Goal: Transaction & Acquisition: Purchase product/service

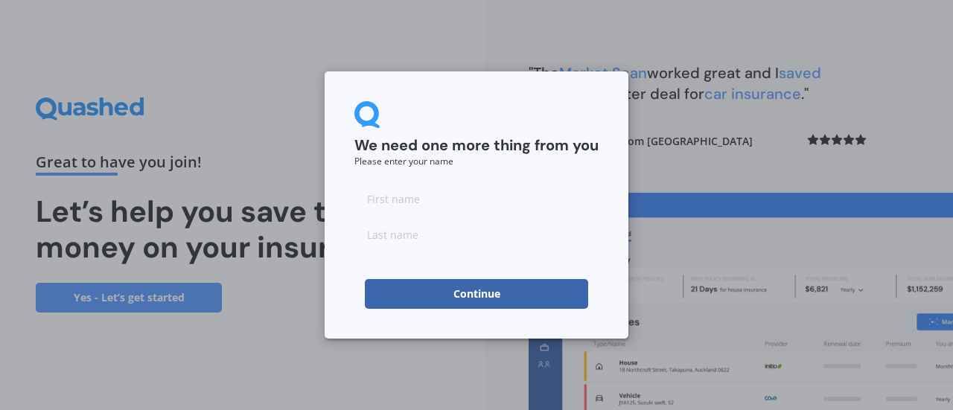
click at [388, 197] on input at bounding box center [476, 199] width 244 height 30
type input "[PERSON_NAME]"
click at [390, 236] on input at bounding box center [476, 235] width 244 height 30
type input "[PERSON_NAME]"
click at [458, 294] on button "Continue" at bounding box center [476, 294] width 223 height 30
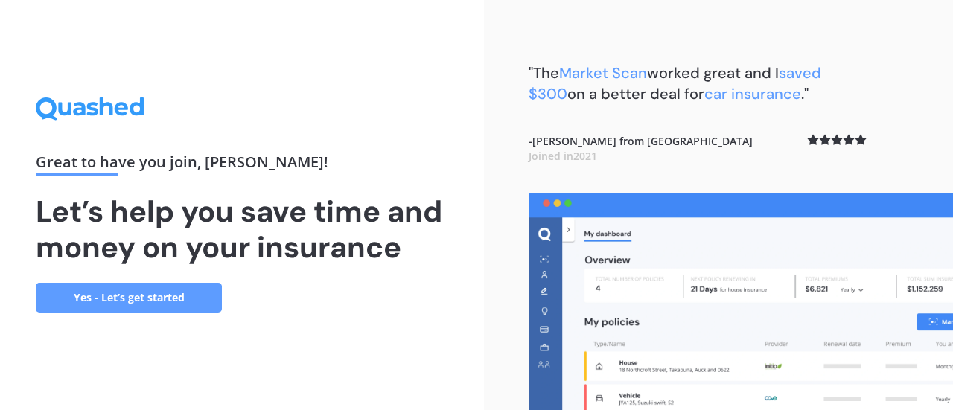
click at [147, 298] on link "Yes - Let’s get started" at bounding box center [129, 298] width 186 height 30
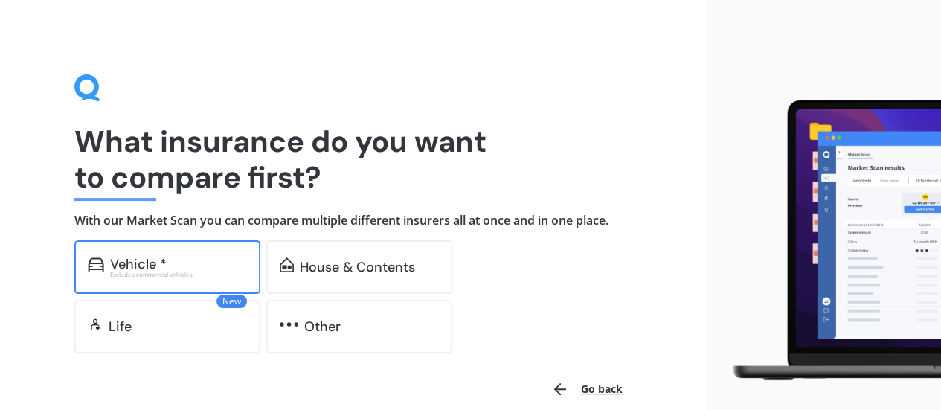
click at [141, 267] on div "Vehicle *" at bounding box center [138, 264] width 57 height 15
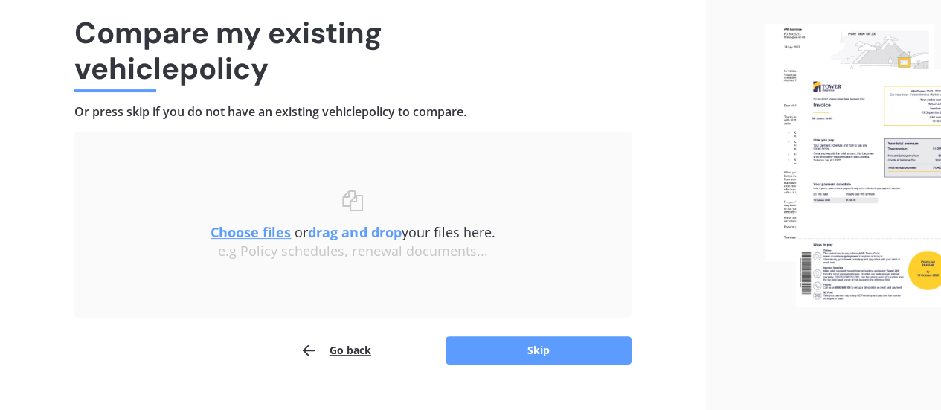
scroll to position [138, 0]
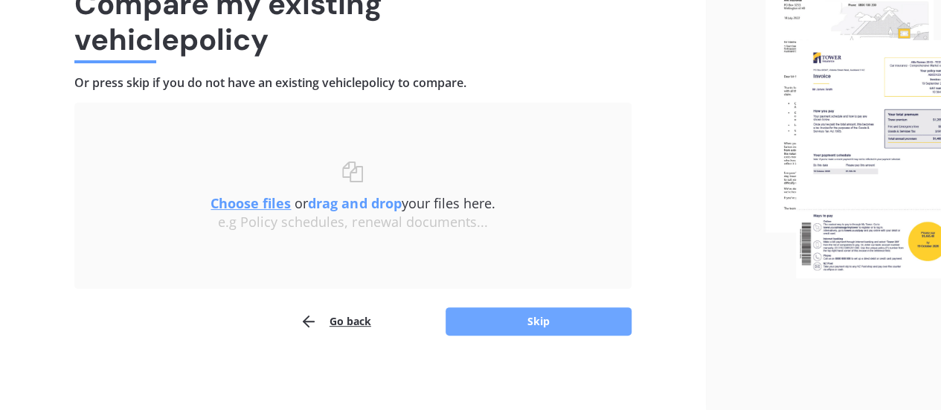
click at [551, 327] on button "Skip" at bounding box center [539, 321] width 186 height 28
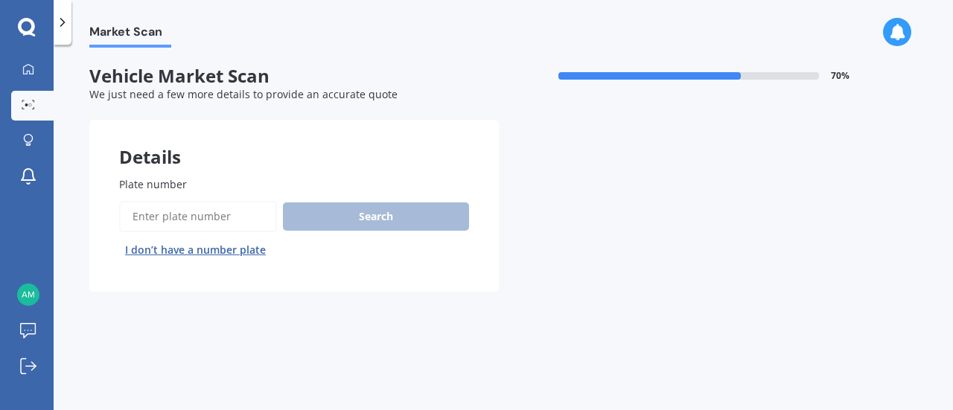
click at [240, 251] on button "I don’t have a number plate" at bounding box center [195, 250] width 153 height 24
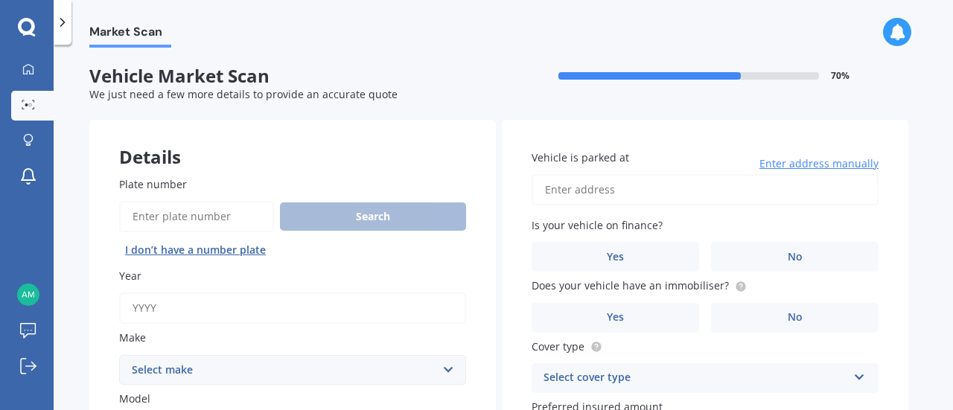
click at [164, 306] on input "Year" at bounding box center [292, 307] width 347 height 31
type input "2012"
click at [452, 368] on select "Select make AC ALFA ROMEO ASTON MARTIN AUDI AUSTIN BEDFORD Bentley BMW BYD CADI…" at bounding box center [292, 370] width 347 height 30
select select "TOYOTA"
click at [119, 355] on select "Select make AC ALFA ROMEO ASTON MARTIN AUDI AUSTIN BEDFORD Bentley BMW BYD CADI…" at bounding box center [292, 370] width 347 height 30
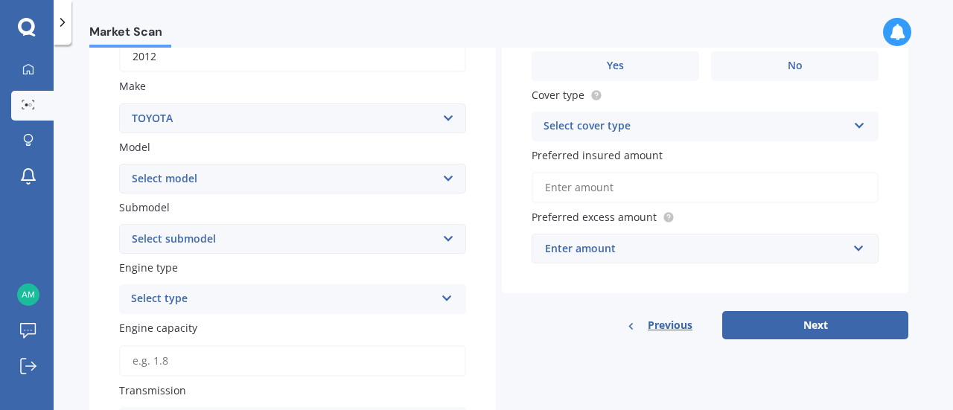
scroll to position [258, 0]
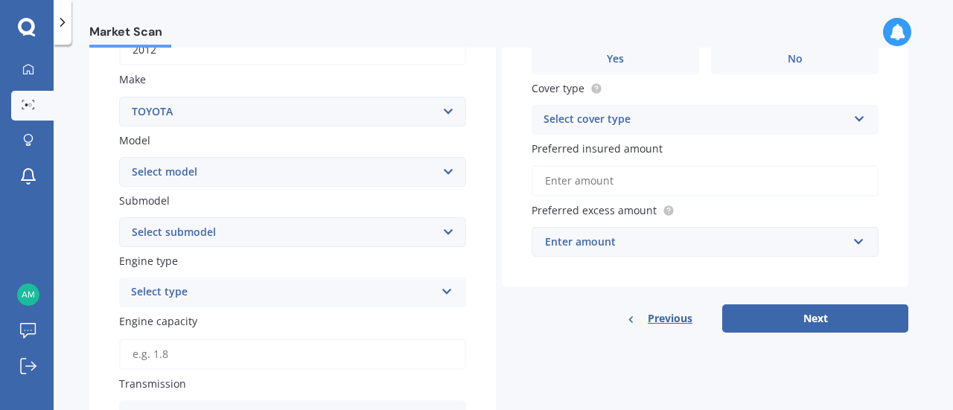
click at [452, 173] on select "Select model 4 Runner 86 Allex Allion Alphard Altezza Aqua Aristo Aurion Auris …" at bounding box center [292, 172] width 347 height 30
select select "PRIUS"
click at [449, 233] on select "Select submodel" at bounding box center [292, 232] width 347 height 30
select select "HYBRID"
click at [119, 218] on select "Select submodel (All other) Hybrid" at bounding box center [292, 232] width 347 height 30
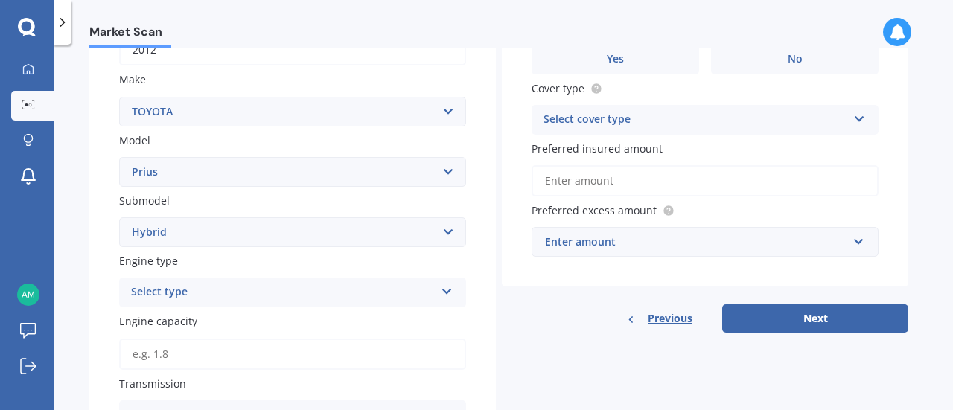
click at [452, 294] on icon at bounding box center [447, 289] width 13 height 10
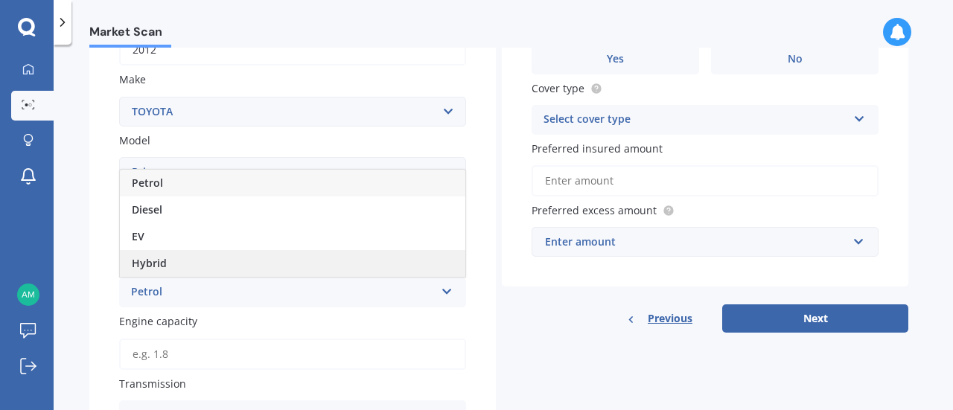
click at [155, 264] on span "Hybrid" at bounding box center [149, 263] width 35 height 14
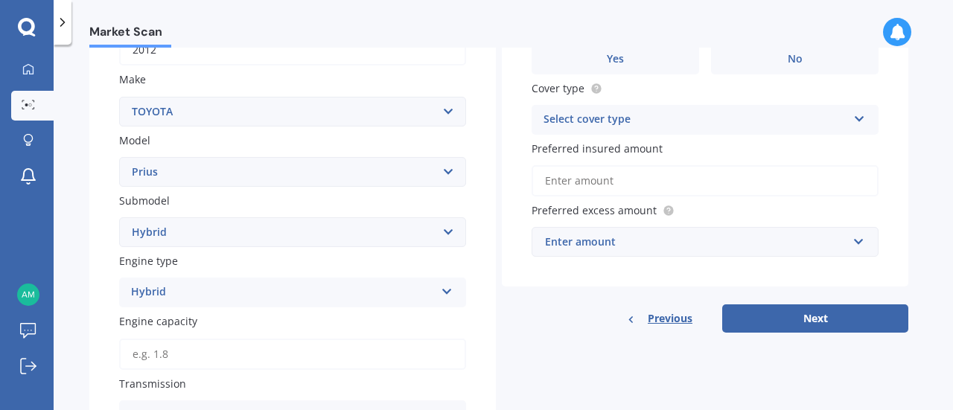
click at [147, 358] on input "Engine capacity" at bounding box center [292, 354] width 347 height 31
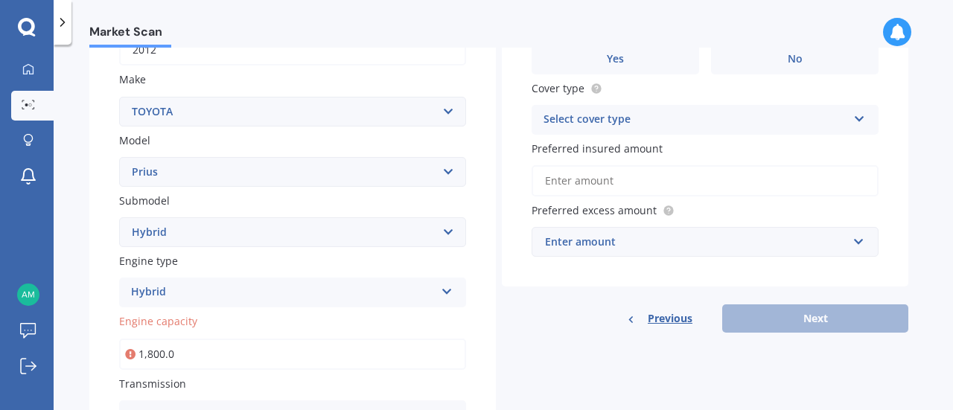
click at [192, 359] on input "1,800.0" at bounding box center [292, 354] width 347 height 31
click at [229, 359] on input "1,800.0" at bounding box center [292, 354] width 347 height 31
drag, startPoint x: 179, startPoint y: 354, endPoint x: 124, endPoint y: 355, distance: 55.8
click at [124, 355] on input "1,800.0" at bounding box center [292, 354] width 347 height 31
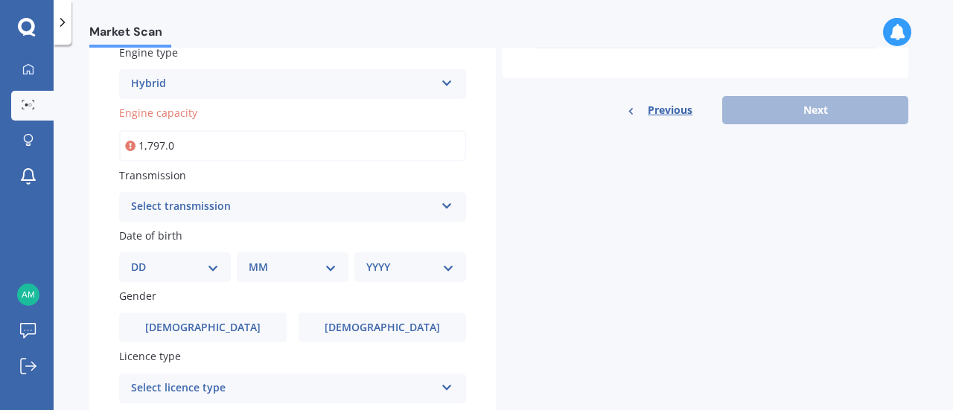
scroll to position [469, 0]
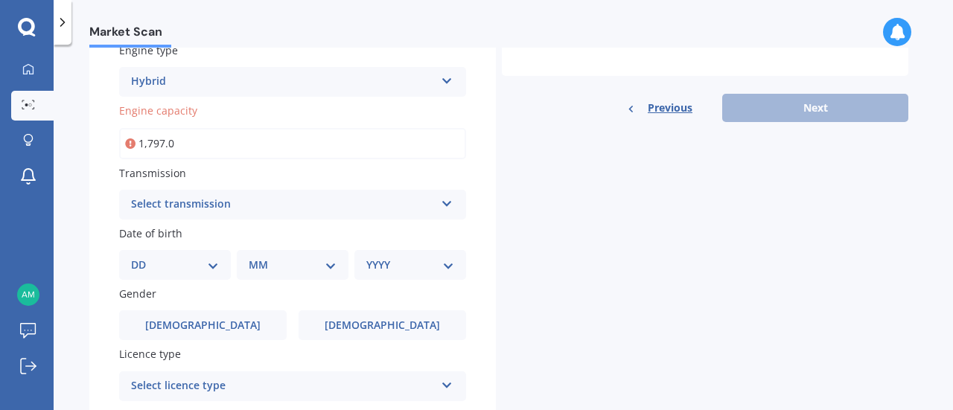
type input "1,797.0"
click at [449, 205] on icon at bounding box center [447, 201] width 13 height 10
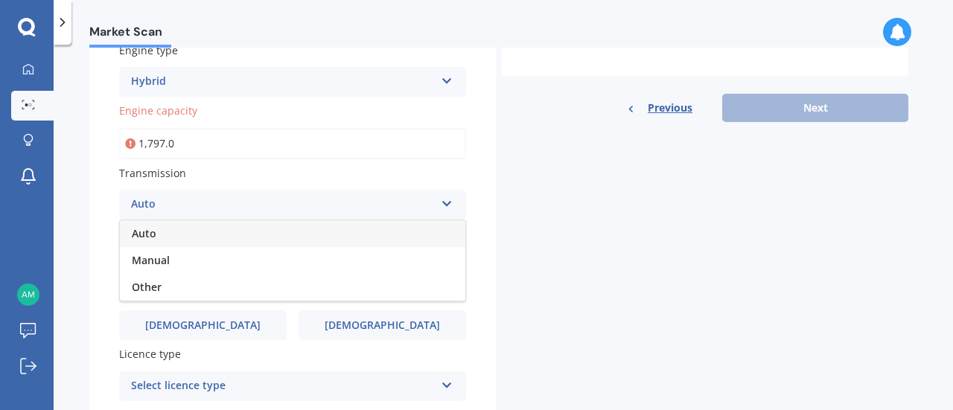
click at [150, 233] on span "Auto" at bounding box center [144, 233] width 25 height 14
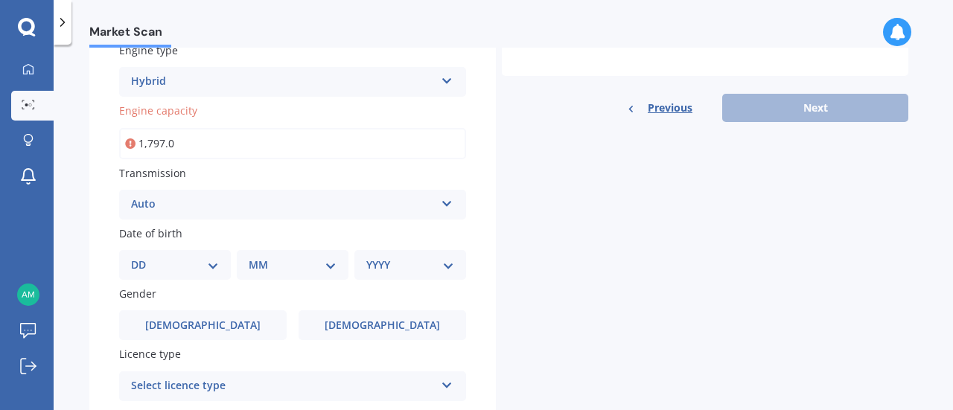
click at [210, 265] on select "DD 01 02 03 04 05 06 07 08 09 10 11 12 13 14 15 16 17 18 19 20 21 22 23 24 25 2…" at bounding box center [175, 265] width 88 height 16
click at [143, 258] on select "DD 01 02 03 04 05 06 07 08 09 10 11 12 13 14 15 16 17 18 19 20 21 22 23 24 25 2…" at bounding box center [175, 265] width 88 height 16
click at [217, 263] on select "DD 01 02 03 04 05 06 07 08 09 10 11 12 13 14 15 16 17 18 19 20 21 22 23 24 25 2…" at bounding box center [184, 265] width 82 height 16
select select "25"
click at [143, 258] on select "DD 01 02 03 04 05 06 07 08 09 10 11 12 13 14 15 16 17 18 19 20 21 22 23 24 25 2…" at bounding box center [184, 265] width 82 height 16
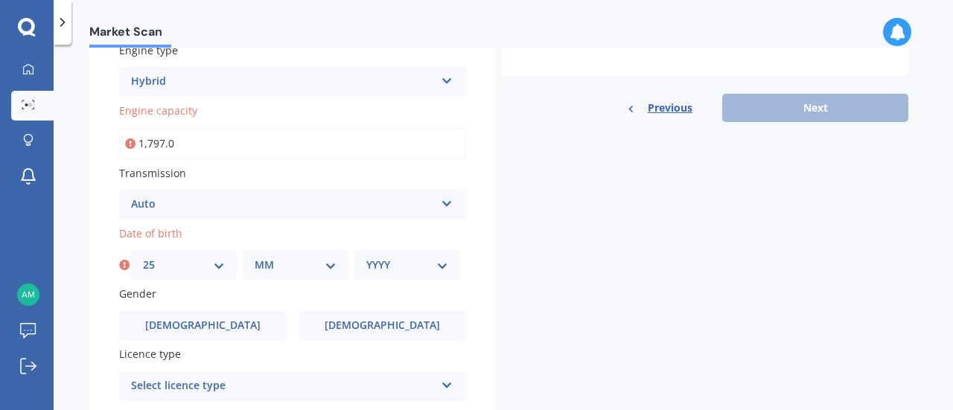
click at [335, 267] on select "MM 01 02 03 04 05 06 07 08 09 10 11 12" at bounding box center [296, 265] width 82 height 16
select select "05"
click at [255, 258] on select "MM 01 02 03 04 05 06 07 08 09 10 11 12" at bounding box center [296, 265] width 82 height 16
click at [438, 269] on select "YYYY 2025 2024 2023 2022 2021 2020 2019 2018 2017 2016 2015 2014 2013 2012 2011…" at bounding box center [407, 265] width 82 height 16
select select "1977"
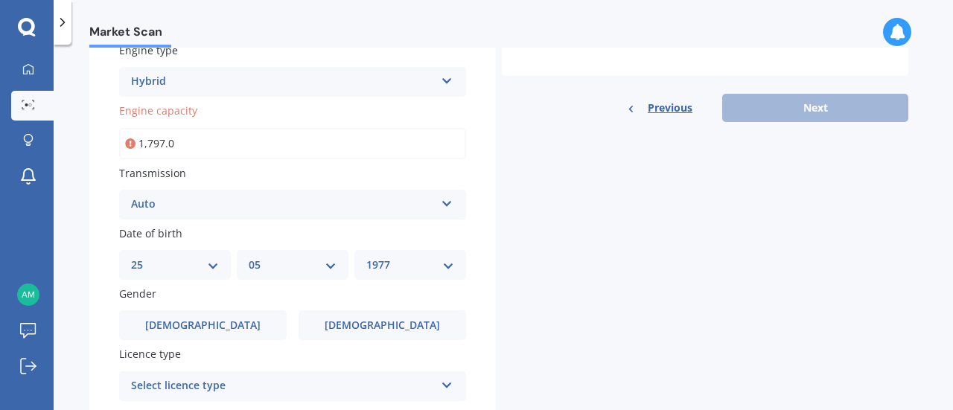
click at [389, 260] on select "YYYY 2025 2024 2023 2022 2021 2020 2019 2018 2017 2016 2015 2014 2013 2012 2011…" at bounding box center [410, 265] width 88 height 16
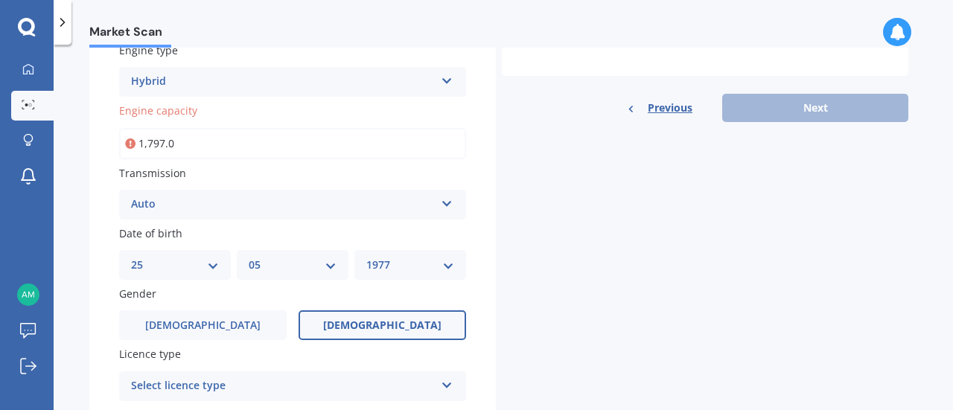
click at [369, 321] on span "Female" at bounding box center [382, 325] width 118 height 13
click at [0, 0] on input "Female" at bounding box center [0, 0] width 0 height 0
click at [378, 327] on span "Female" at bounding box center [382, 325] width 118 height 13
click at [0, 0] on input "Female" at bounding box center [0, 0] width 0 height 0
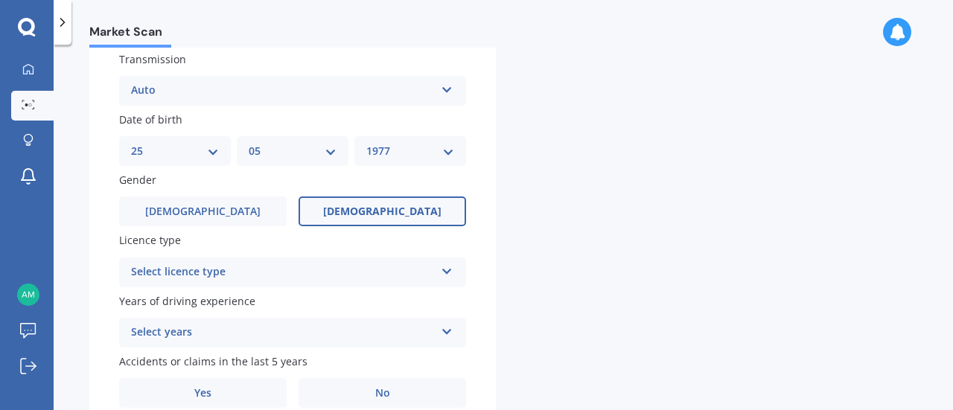
scroll to position [591, 0]
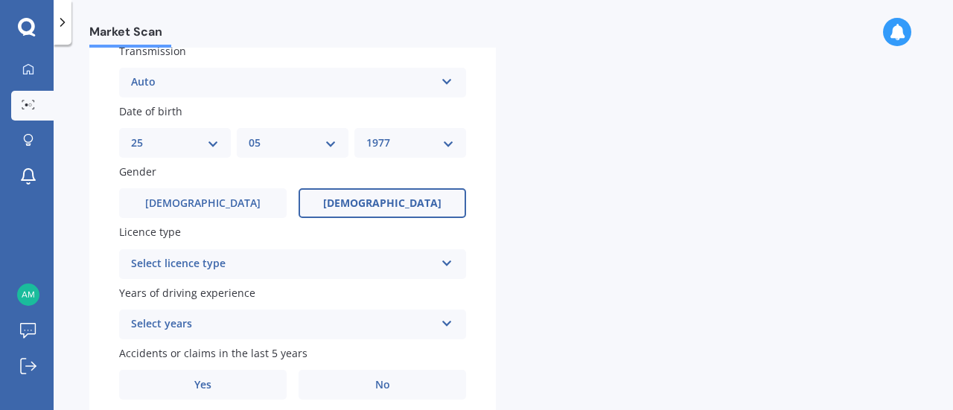
click at [444, 266] on icon at bounding box center [447, 260] width 13 height 10
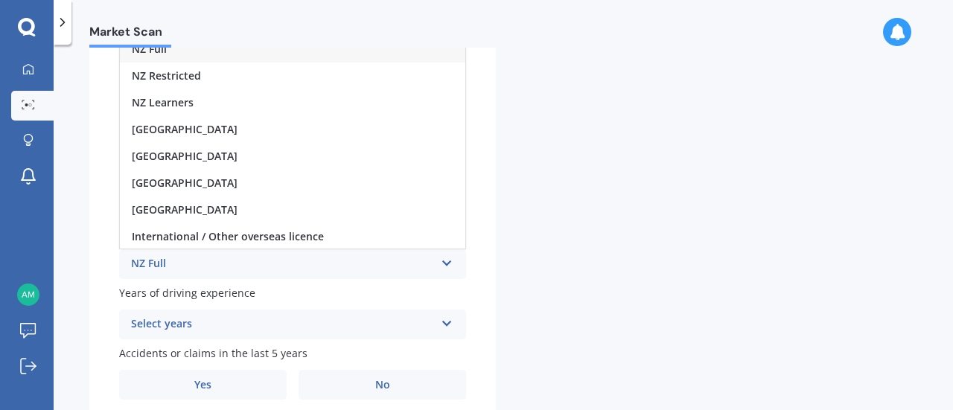
click at [161, 48] on span "NZ Full" at bounding box center [149, 49] width 35 height 14
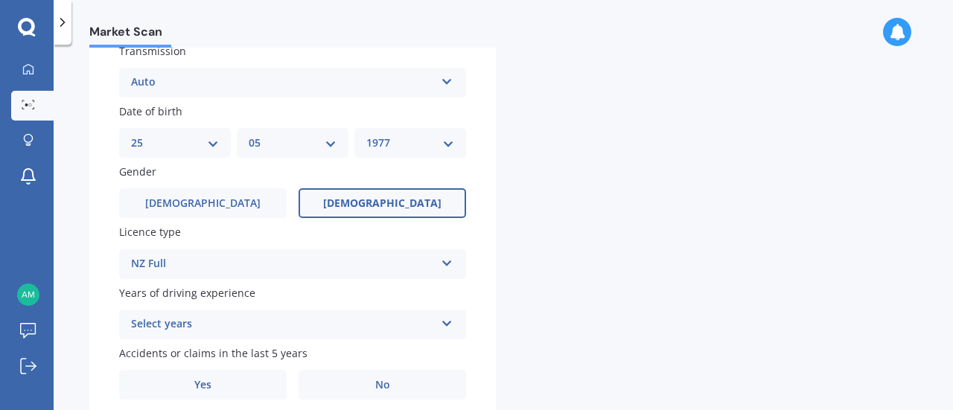
click at [447, 326] on icon at bounding box center [447, 321] width 13 height 10
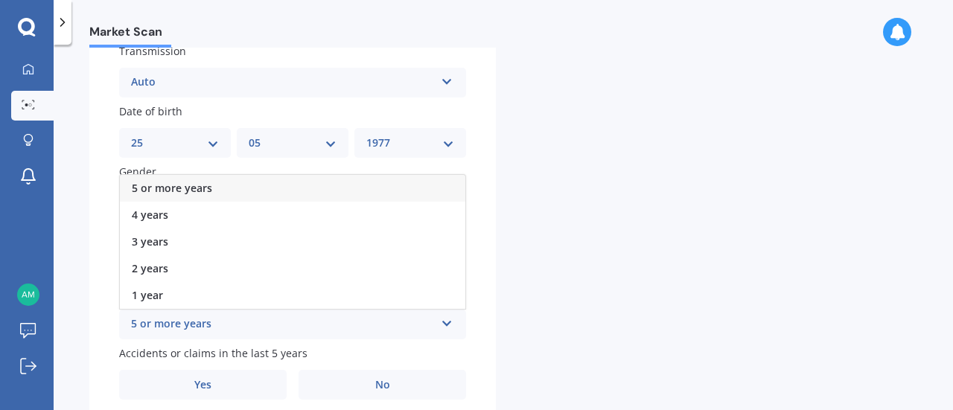
click at [187, 187] on span "5 or more years" at bounding box center [172, 188] width 80 height 14
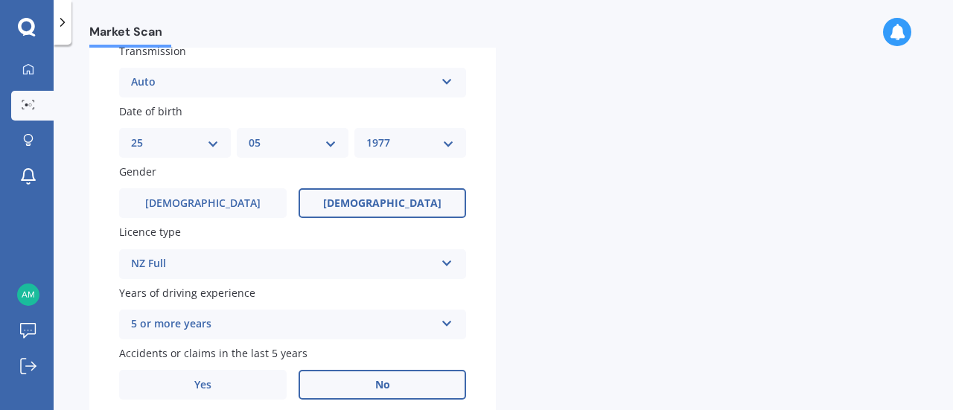
click at [365, 392] on label "No" at bounding box center [381, 385] width 167 height 30
click at [0, 0] on input "No" at bounding box center [0, 0] width 0 height 0
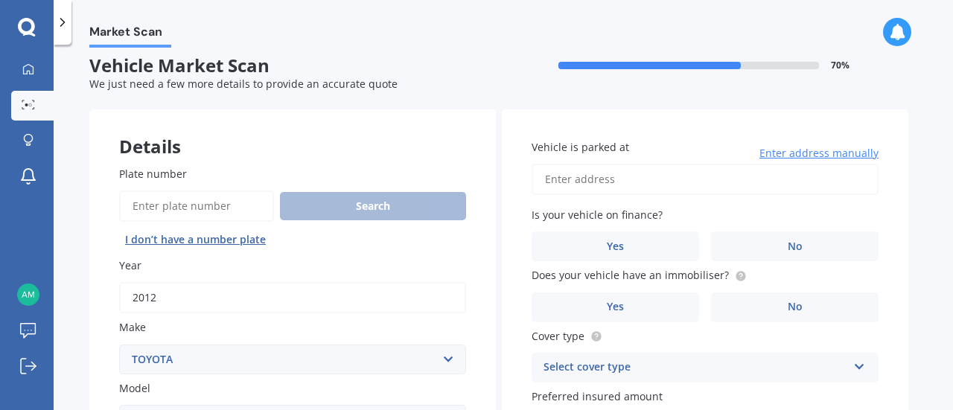
scroll to position [0, 0]
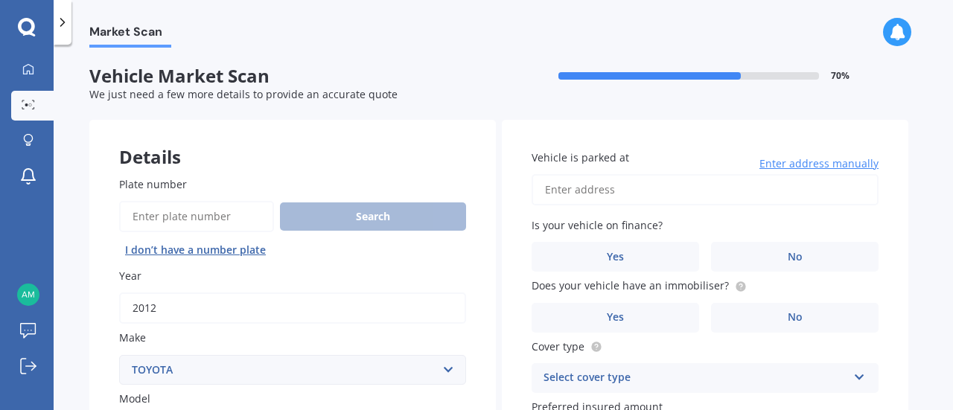
click at [563, 192] on input "Vehicle is parked at" at bounding box center [704, 189] width 347 height 31
type input "46 Audax Lane, Pyes Pa, Tauranga 3112"
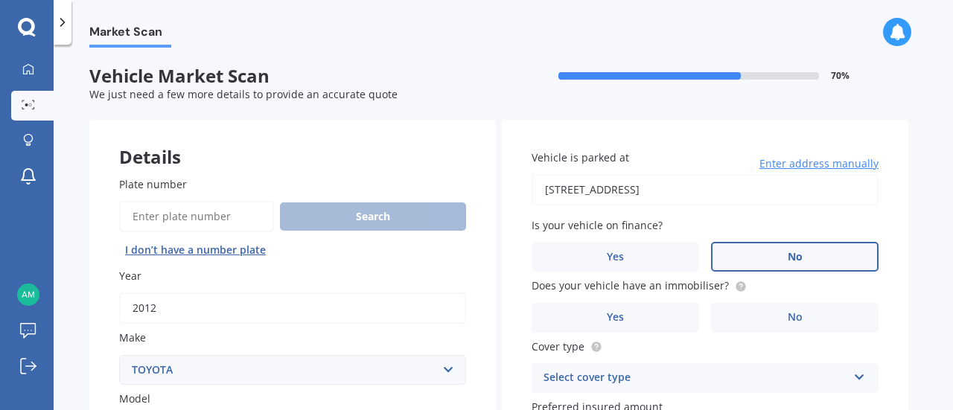
click at [814, 249] on label "No" at bounding box center [794, 257] width 167 height 30
click at [0, 0] on input "No" at bounding box center [0, 0] width 0 height 0
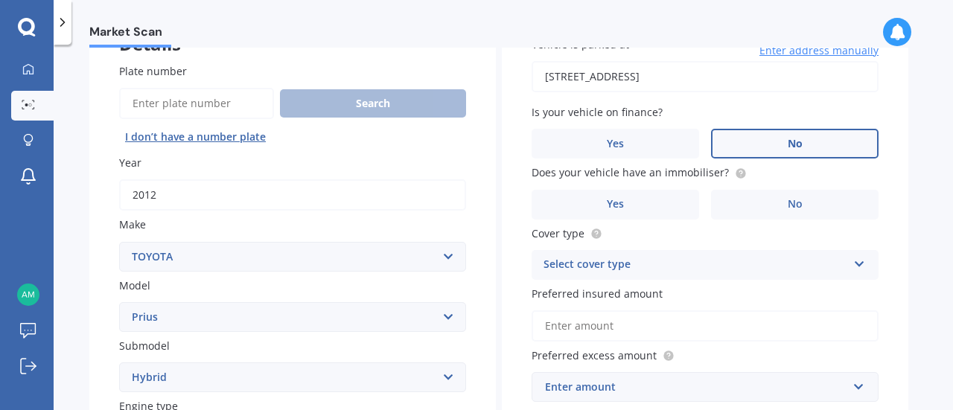
scroll to position [119, 0]
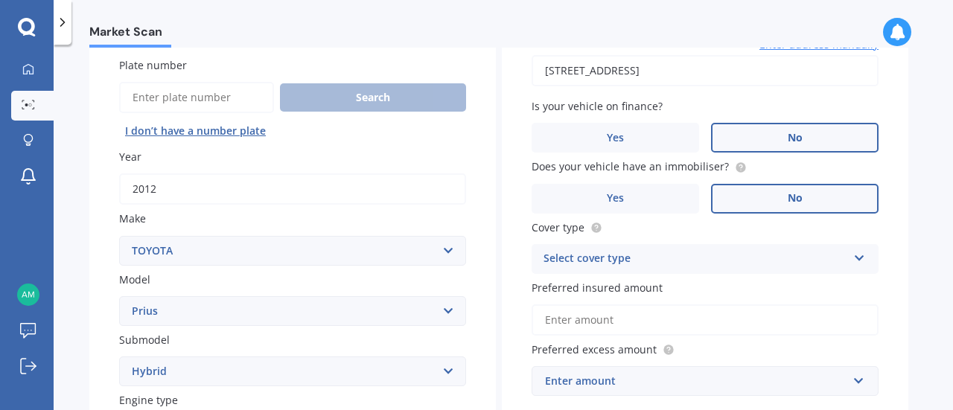
click at [784, 204] on label "No" at bounding box center [794, 199] width 167 height 30
click at [0, 0] on input "No" at bounding box center [0, 0] width 0 height 0
click at [857, 257] on icon at bounding box center [859, 255] width 13 height 10
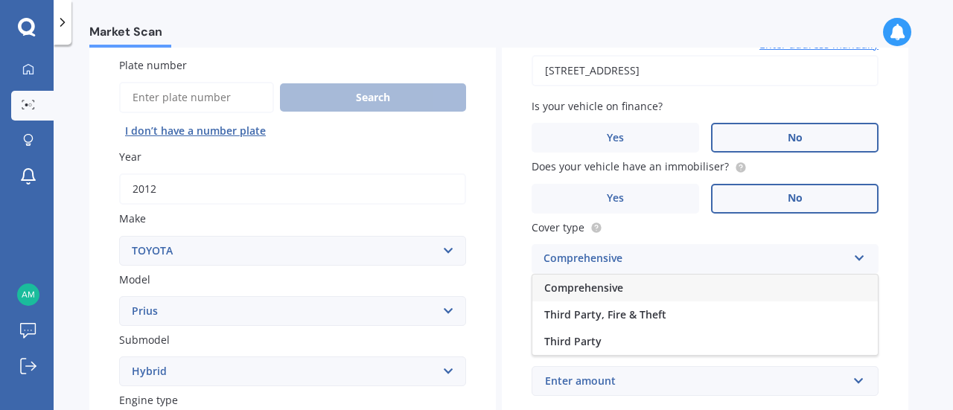
click at [599, 289] on span "Comprehensive" at bounding box center [583, 288] width 79 height 14
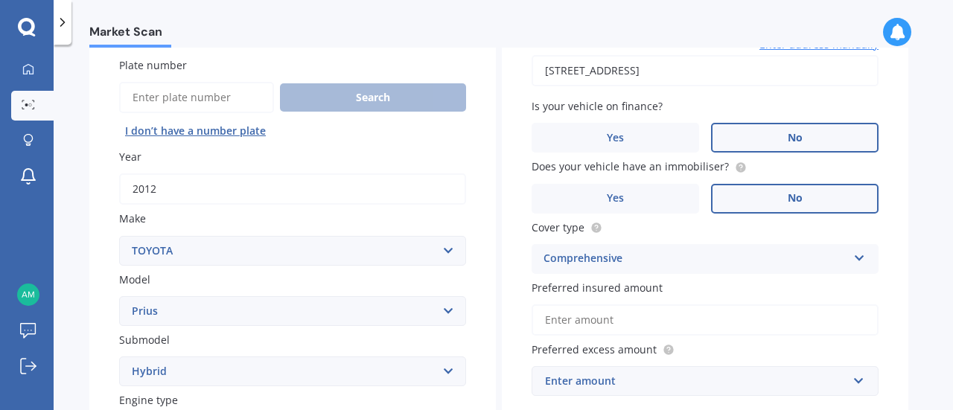
click at [589, 319] on input "Preferred insured amount" at bounding box center [704, 319] width 347 height 31
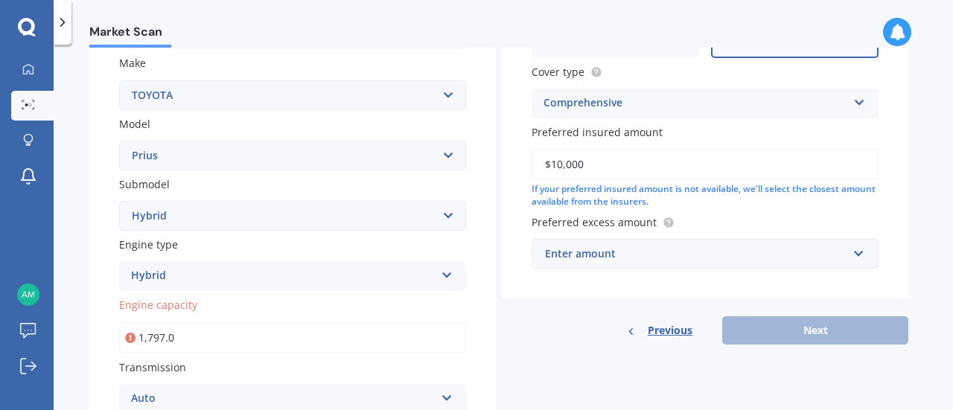
scroll to position [281, 0]
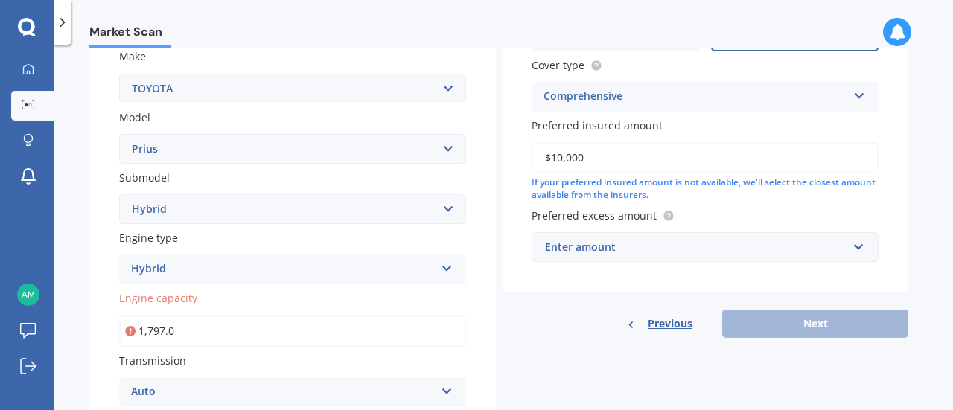
type input "$10,000"
click at [860, 252] on input "text" at bounding box center [699, 247] width 333 height 28
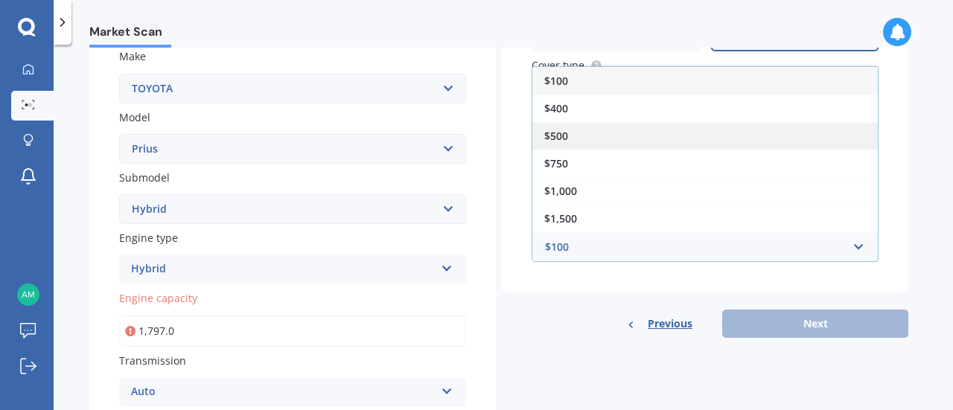
click at [583, 133] on div "$500" at bounding box center [704, 136] width 345 height 28
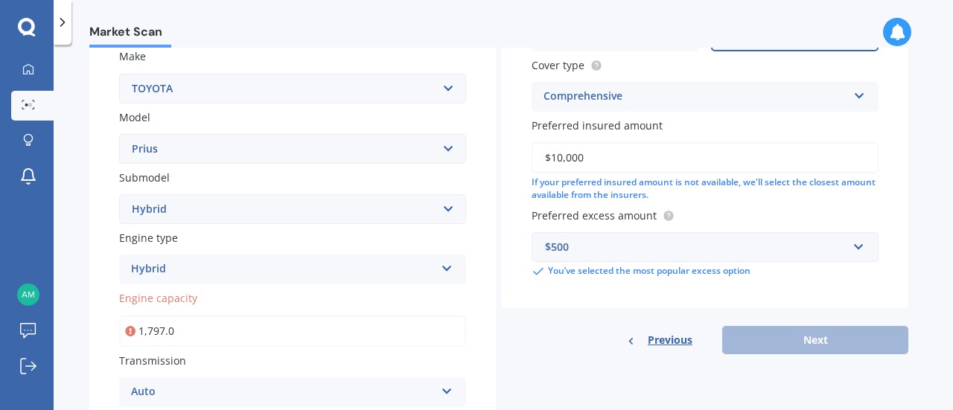
click at [191, 333] on input "1,797.0" at bounding box center [292, 331] width 347 height 31
click at [129, 336] on icon at bounding box center [130, 331] width 10 height 15
click at [129, 330] on icon at bounding box center [130, 331] width 10 height 15
click at [192, 335] on input "1,797.0" at bounding box center [292, 331] width 347 height 31
type input "1.0"
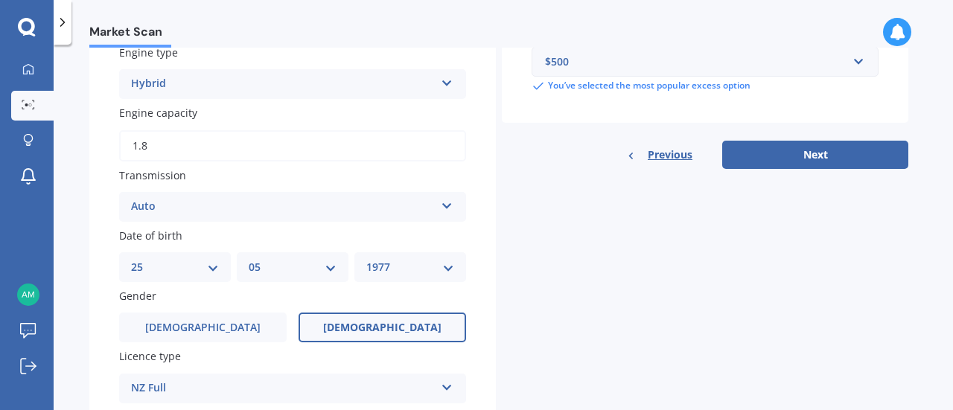
scroll to position [468, 0]
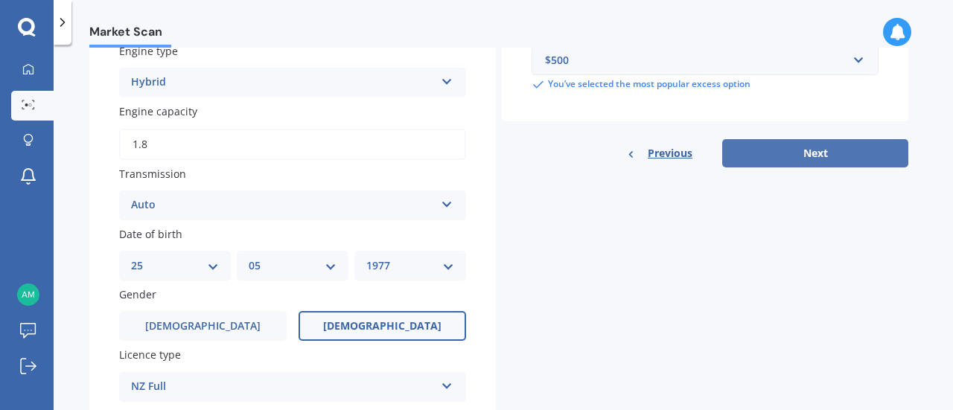
type input "1.8"
click at [838, 147] on button "Next" at bounding box center [815, 153] width 186 height 28
select select "25"
select select "05"
select select "1977"
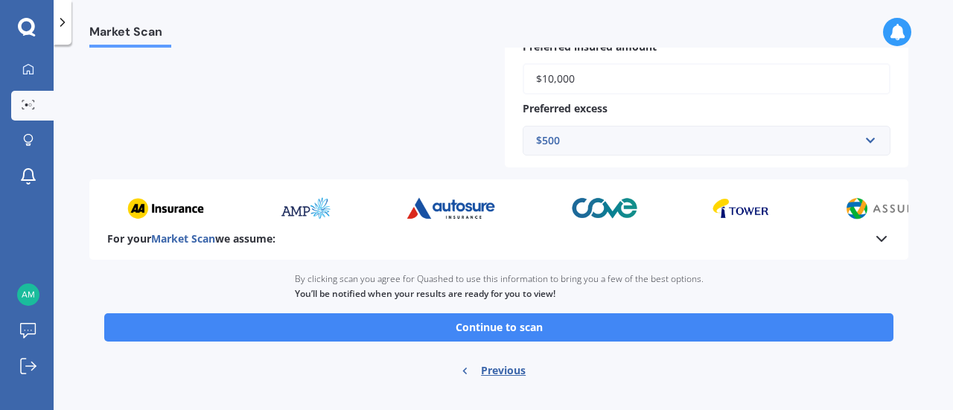
scroll to position [662, 0]
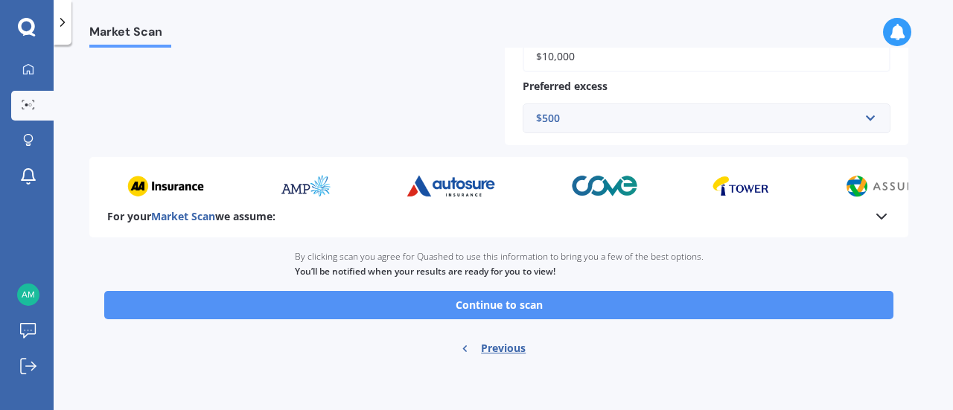
click at [534, 306] on button "Continue to scan" at bounding box center [498, 305] width 789 height 28
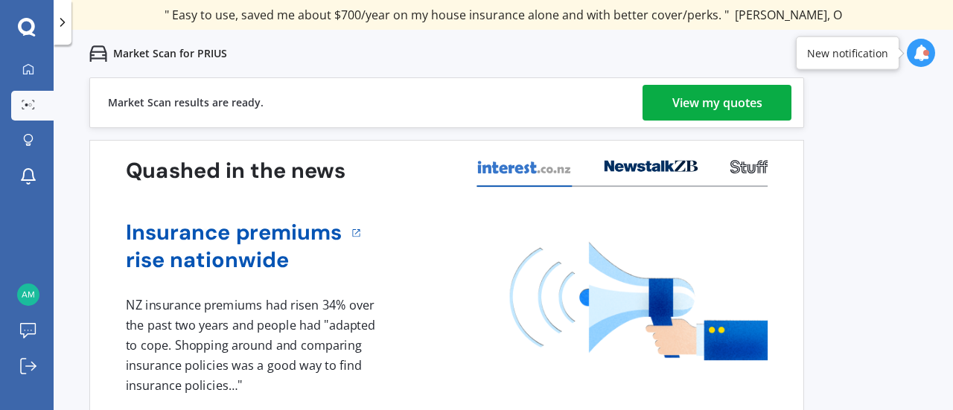
click at [734, 100] on div "View my quotes" at bounding box center [717, 103] width 90 height 36
